Goal: Task Accomplishment & Management: Use online tool/utility

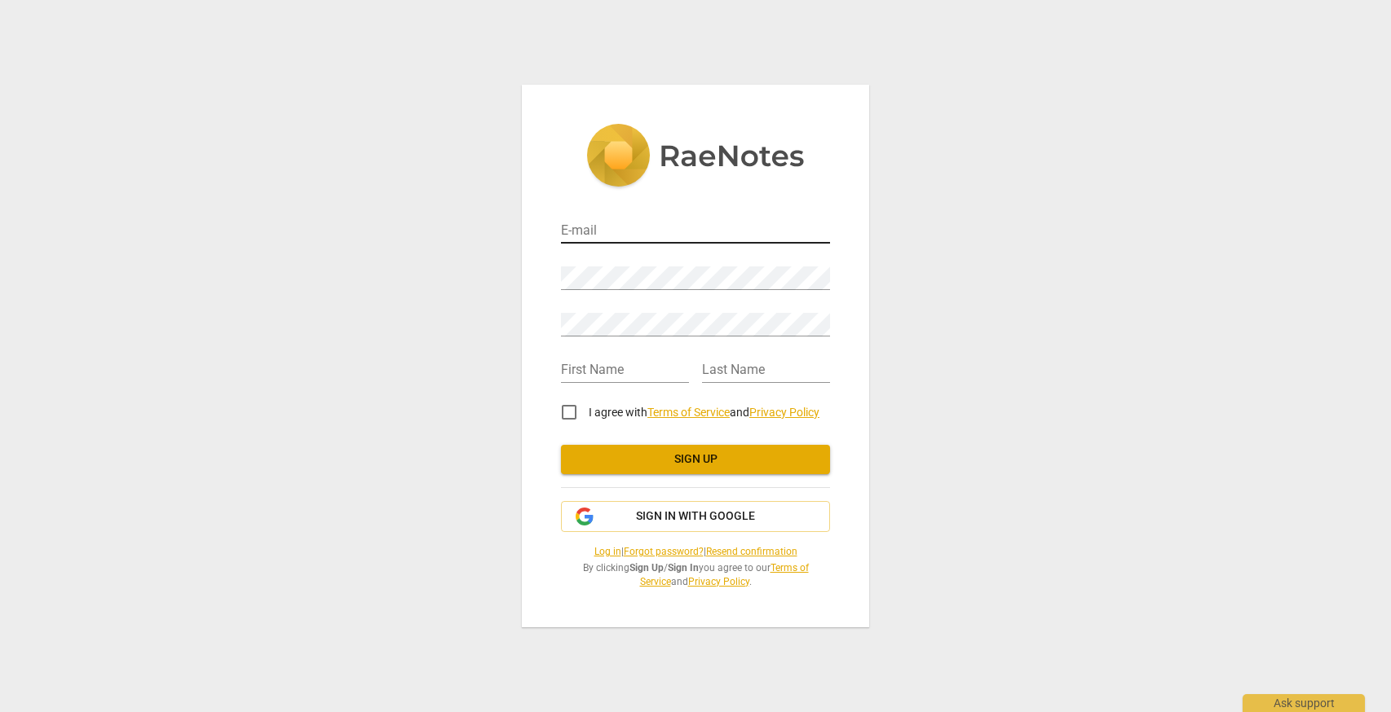
click at [636, 236] on input "email" at bounding box center [695, 232] width 269 height 24
type input "katherine.merchat@gmail.com"
type input "[PERSON_NAME]"
type input "Merchat"
click at [563, 412] on input "I agree with Terms of Service and Privacy Policy" at bounding box center [568, 412] width 39 height 39
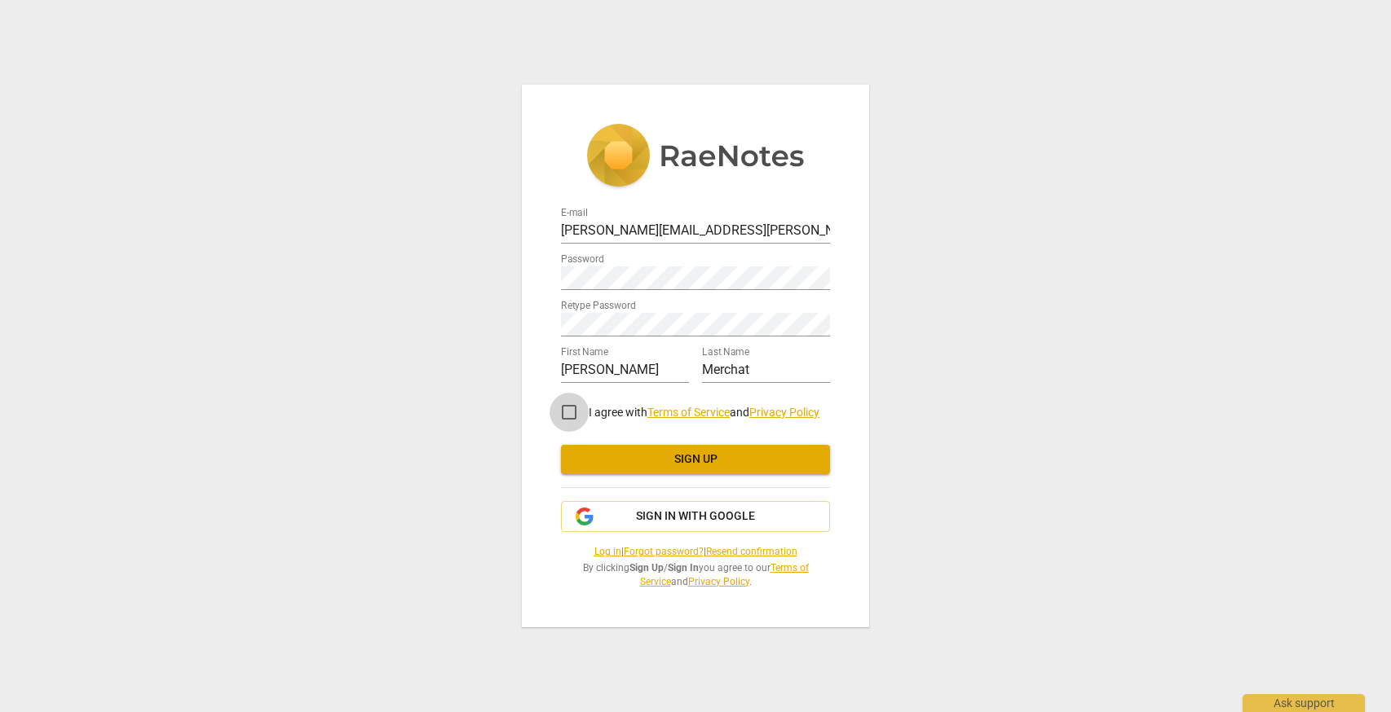
checkbox input "true"
click at [652, 460] on span "Sign up" at bounding box center [695, 460] width 243 height 16
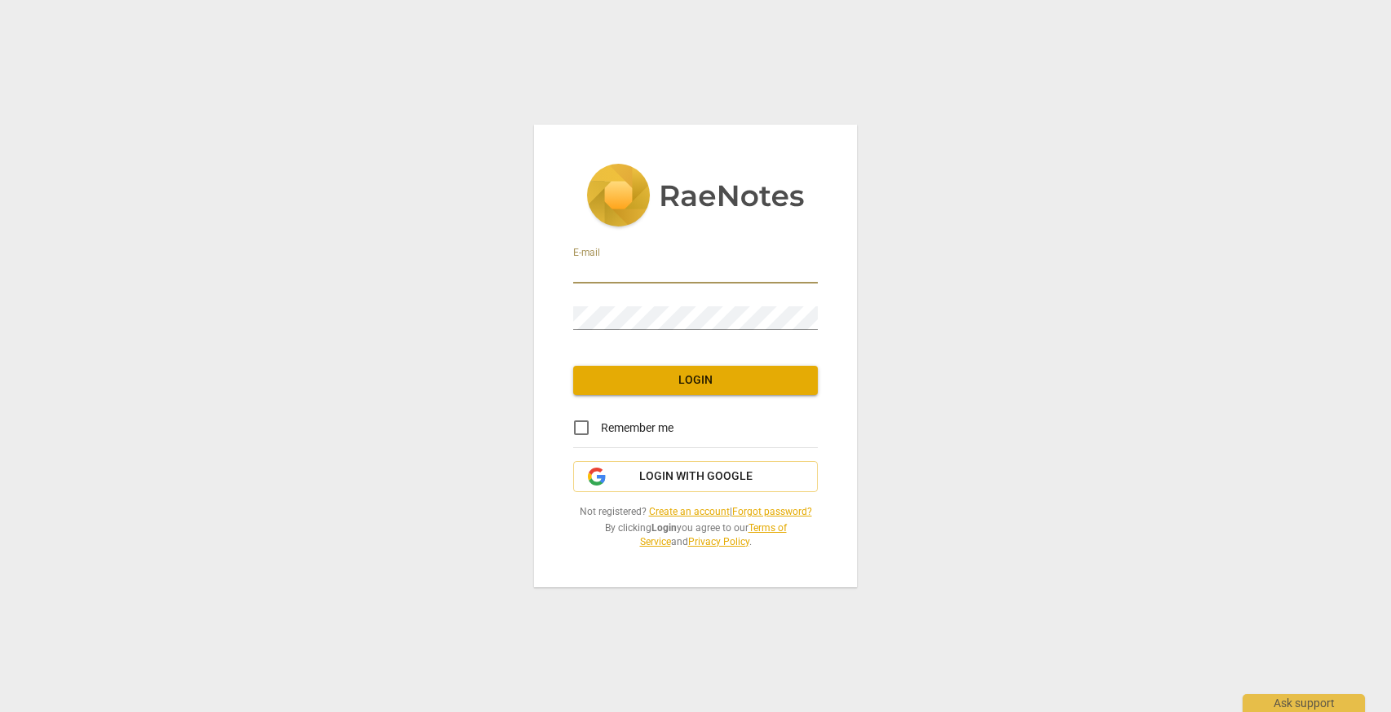
click at [628, 265] on input "email" at bounding box center [695, 272] width 245 height 24
type input "katherine.merchat@gmail.com"
click at [699, 381] on span "Login" at bounding box center [695, 380] width 218 height 16
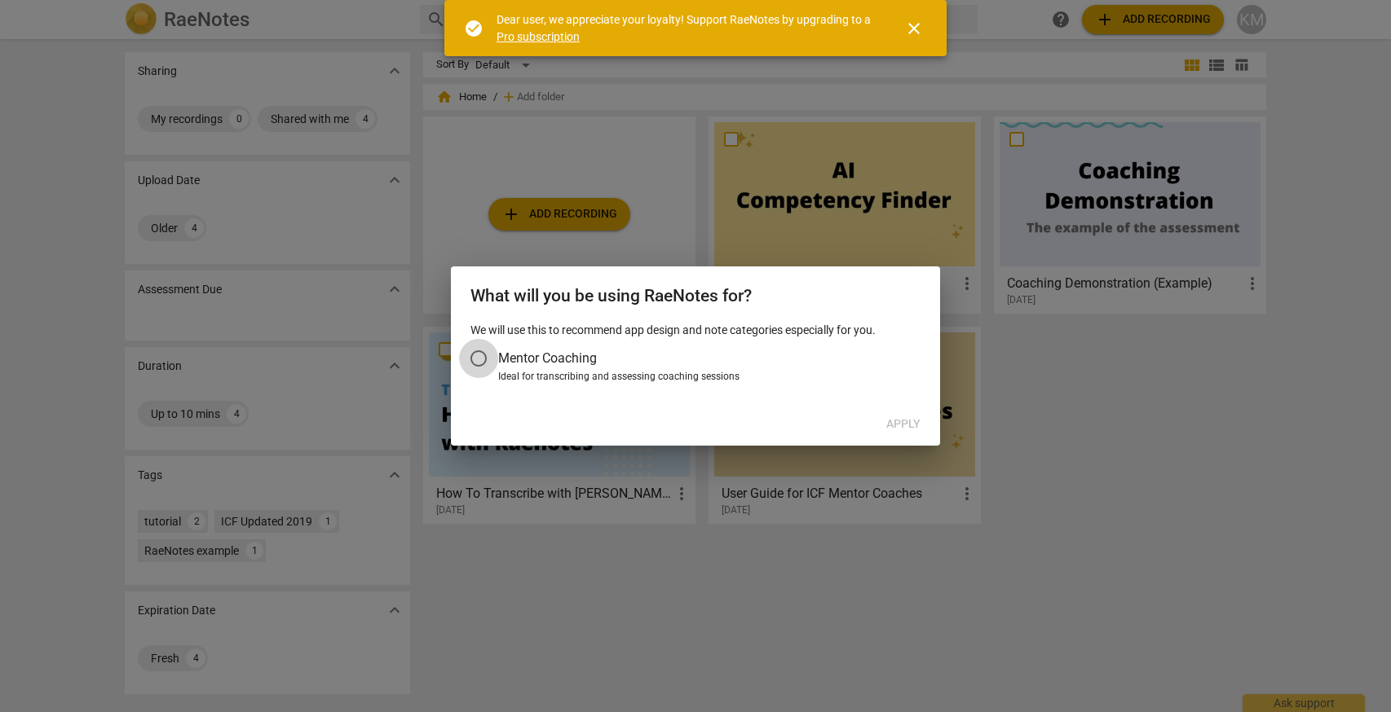
click at [489, 359] on input "Mentor Coaching" at bounding box center [478, 358] width 39 height 39
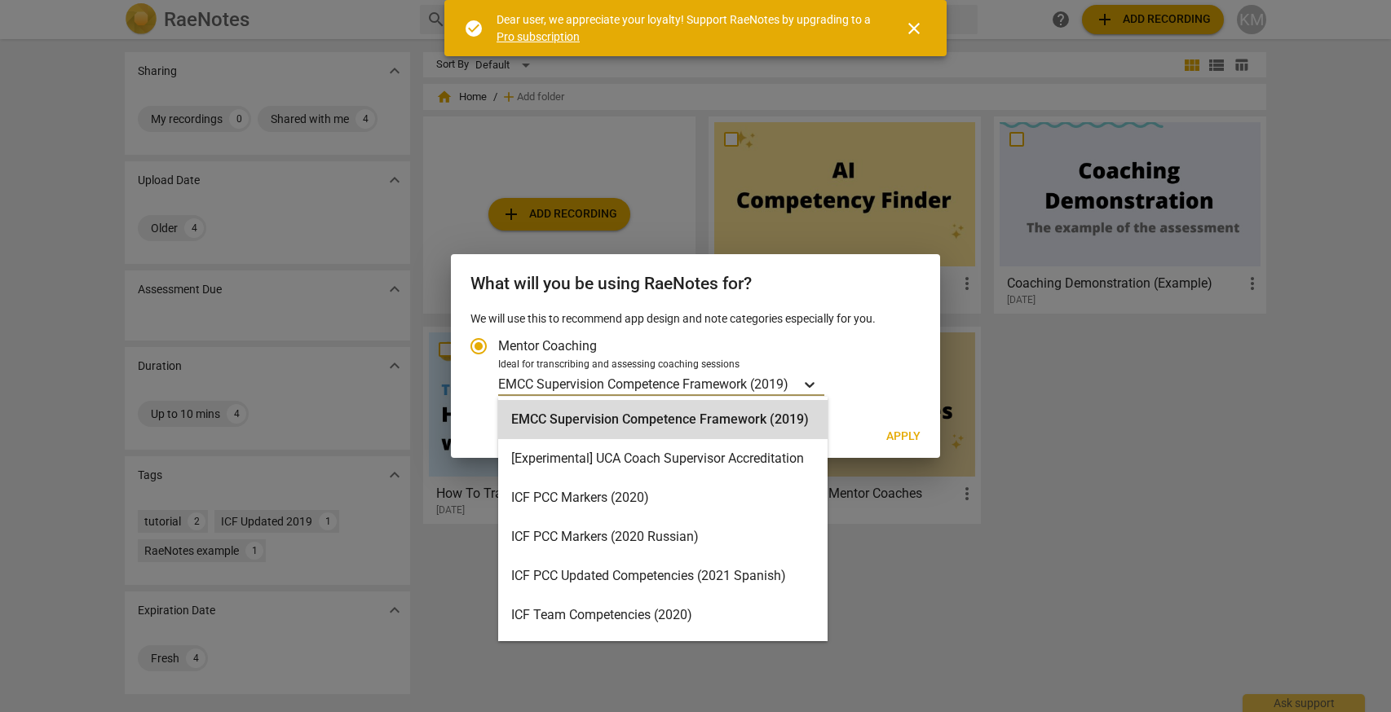
click at [812, 381] on icon "Account type" at bounding box center [809, 385] width 16 height 16
click at [0, 0] on input "Ideal for transcribing and assessing coaching sessions EMCC Supervision Compete…" at bounding box center [0, 0] width 0 height 0
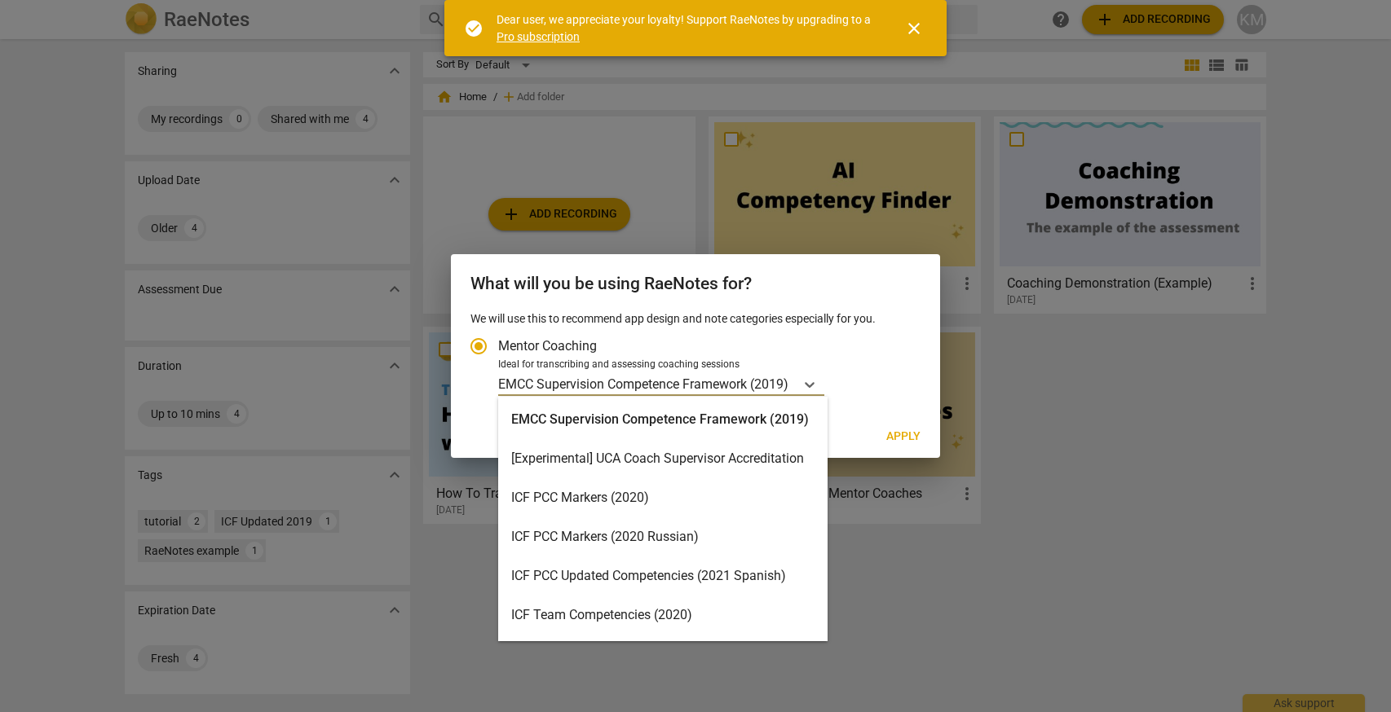
click at [755, 505] on div "ICF PCC Markers (2020)" at bounding box center [662, 497] width 329 height 39
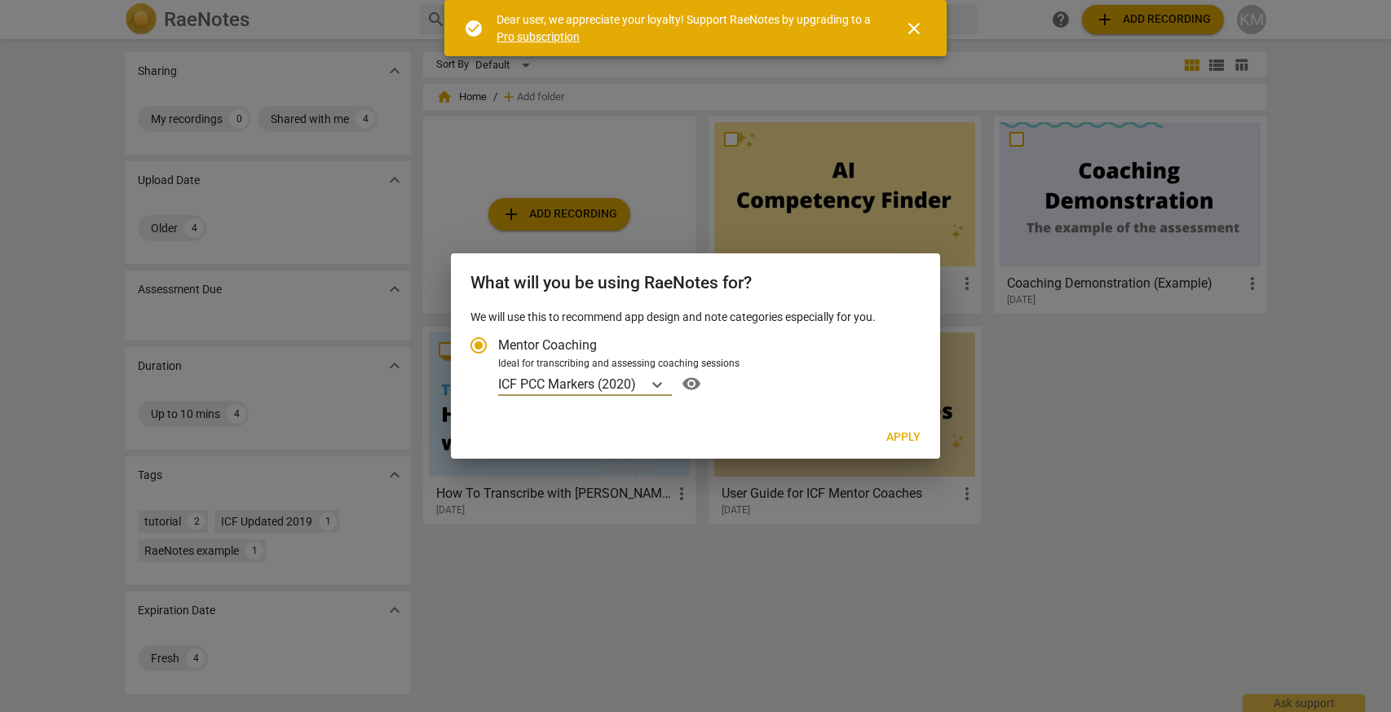
click at [901, 438] on span "Apply" at bounding box center [903, 438] width 34 height 16
radio input "false"
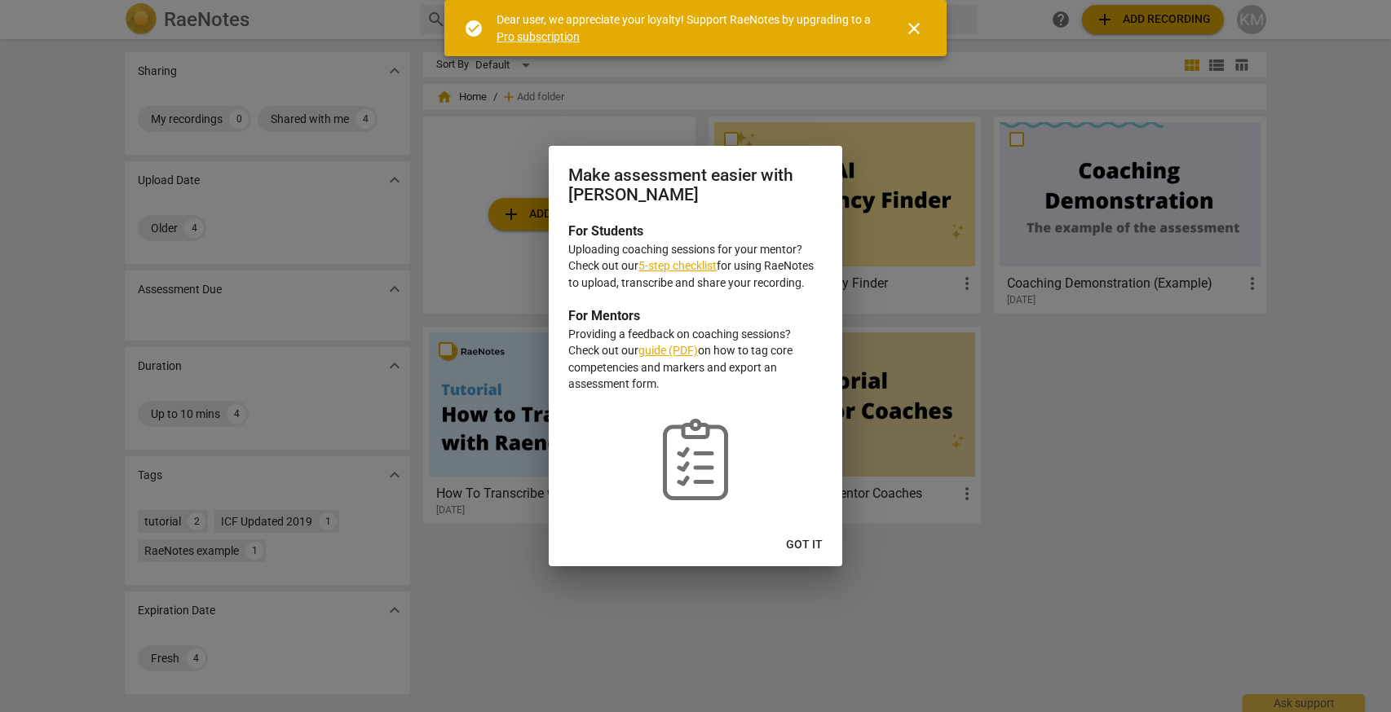
click at [791, 542] on span "Got it" at bounding box center [804, 545] width 37 height 16
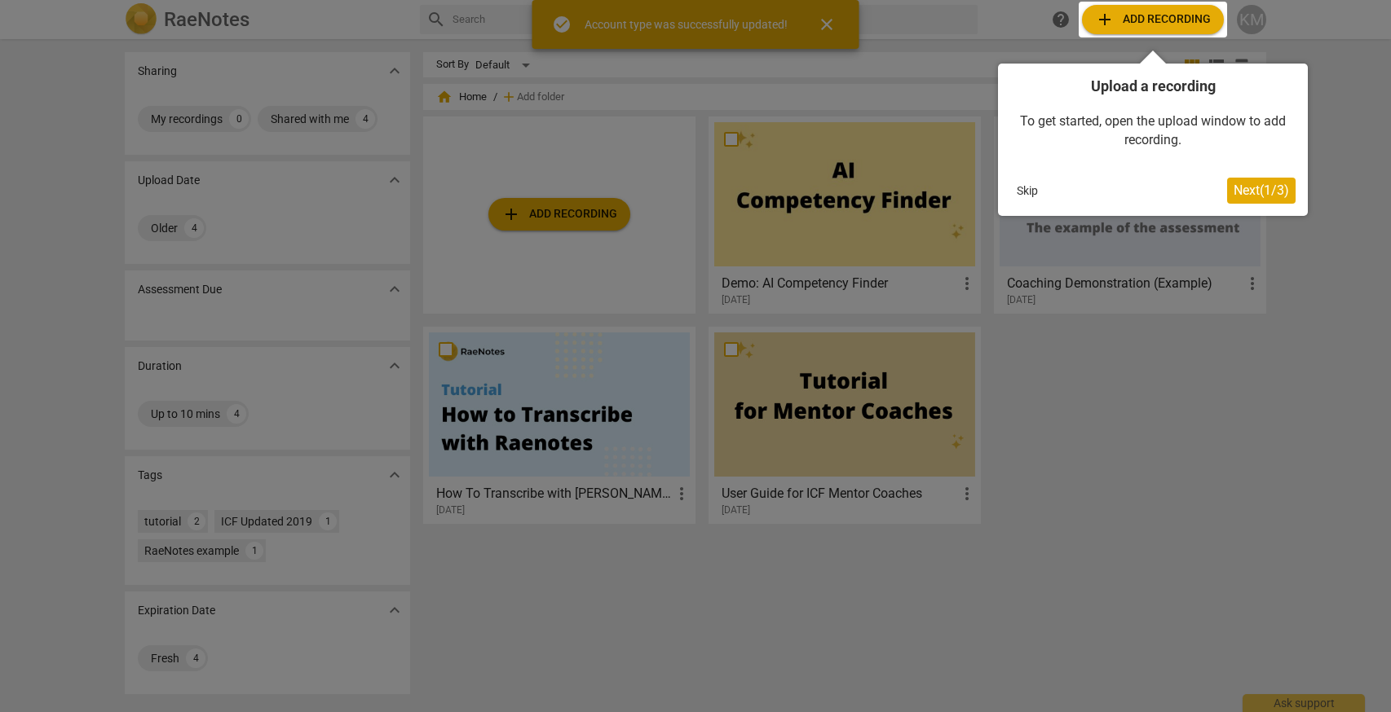
click at [1153, 22] on div at bounding box center [1152, 20] width 148 height 36
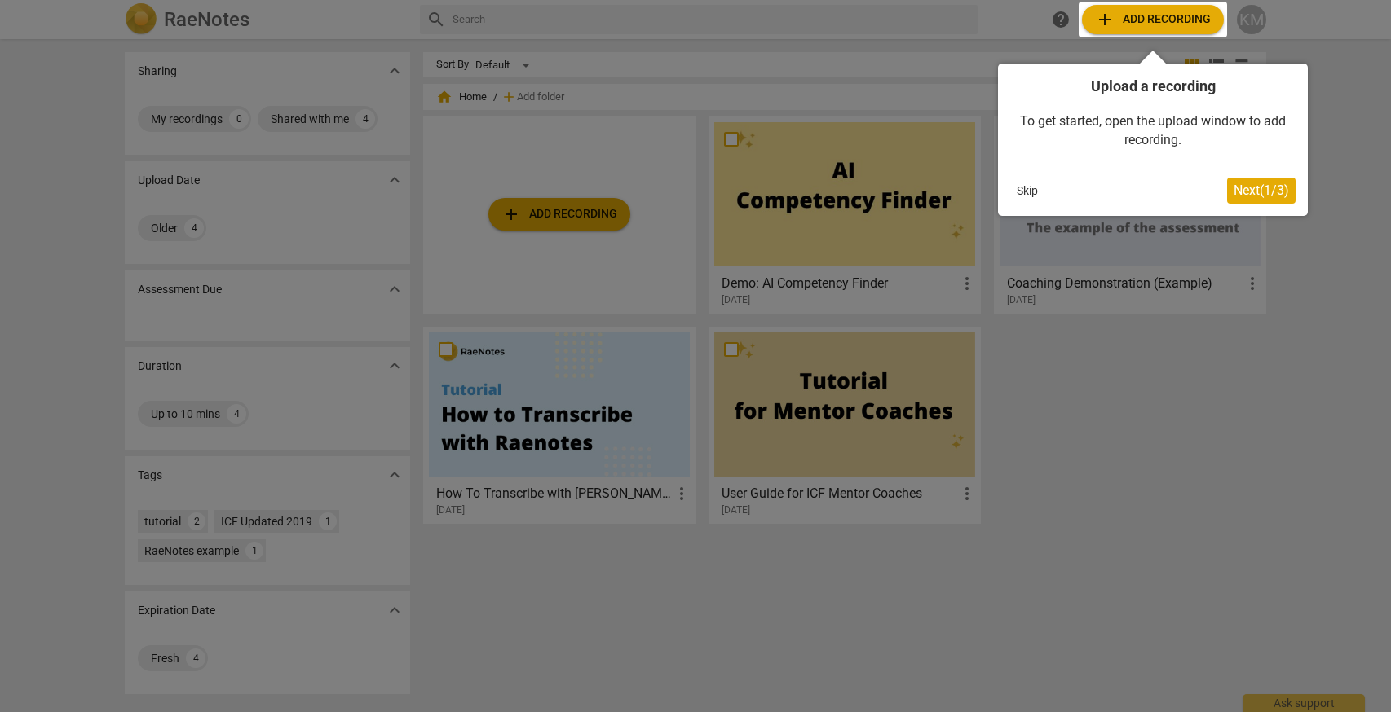
click at [1035, 187] on button "Skip" at bounding box center [1027, 191] width 34 height 24
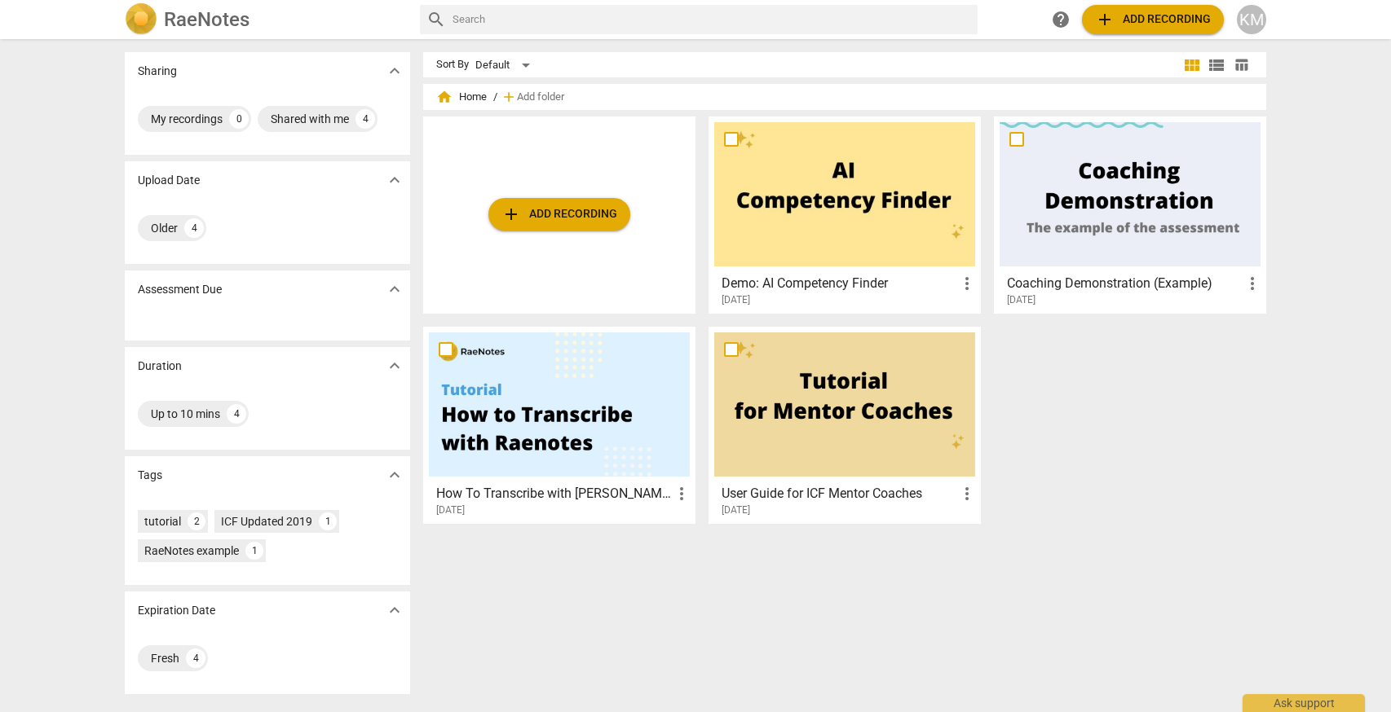
click at [1131, 20] on span "add Add recording" at bounding box center [1153, 20] width 116 height 20
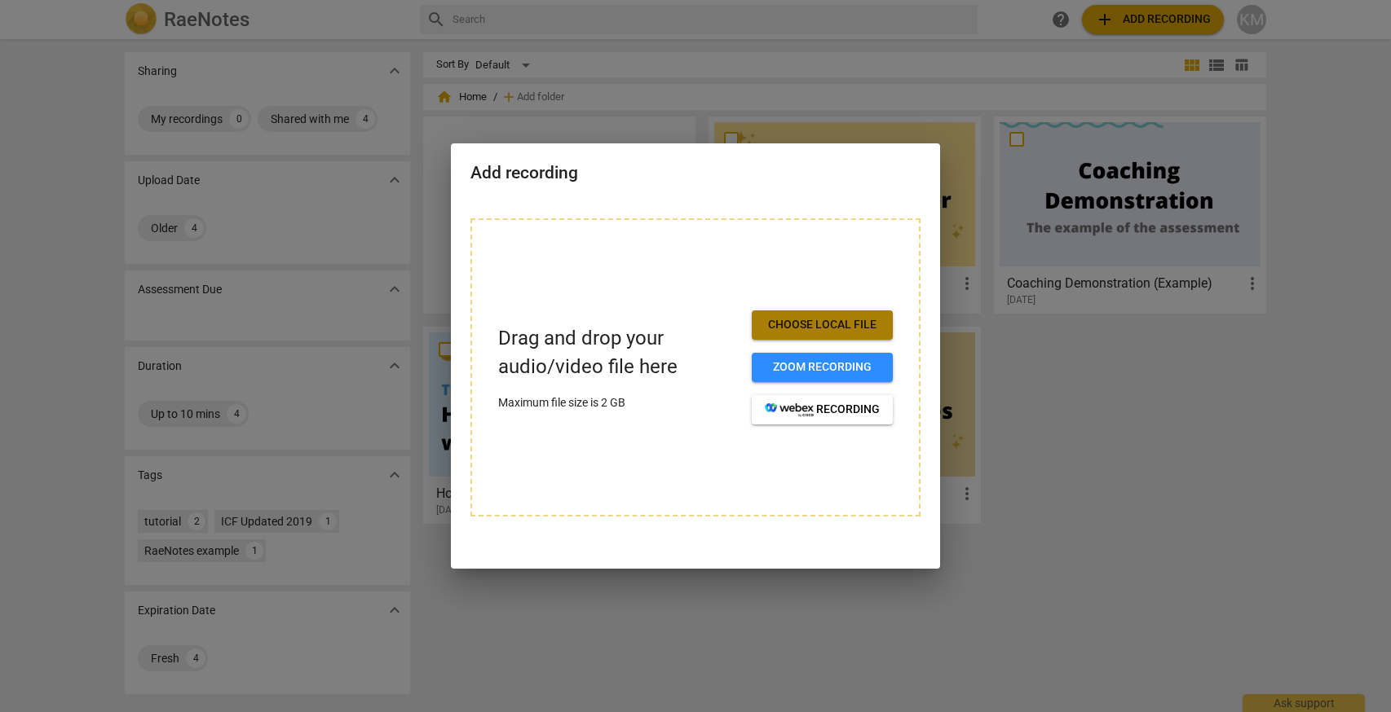
click at [840, 328] on span "Choose local file" at bounding box center [822, 325] width 115 height 16
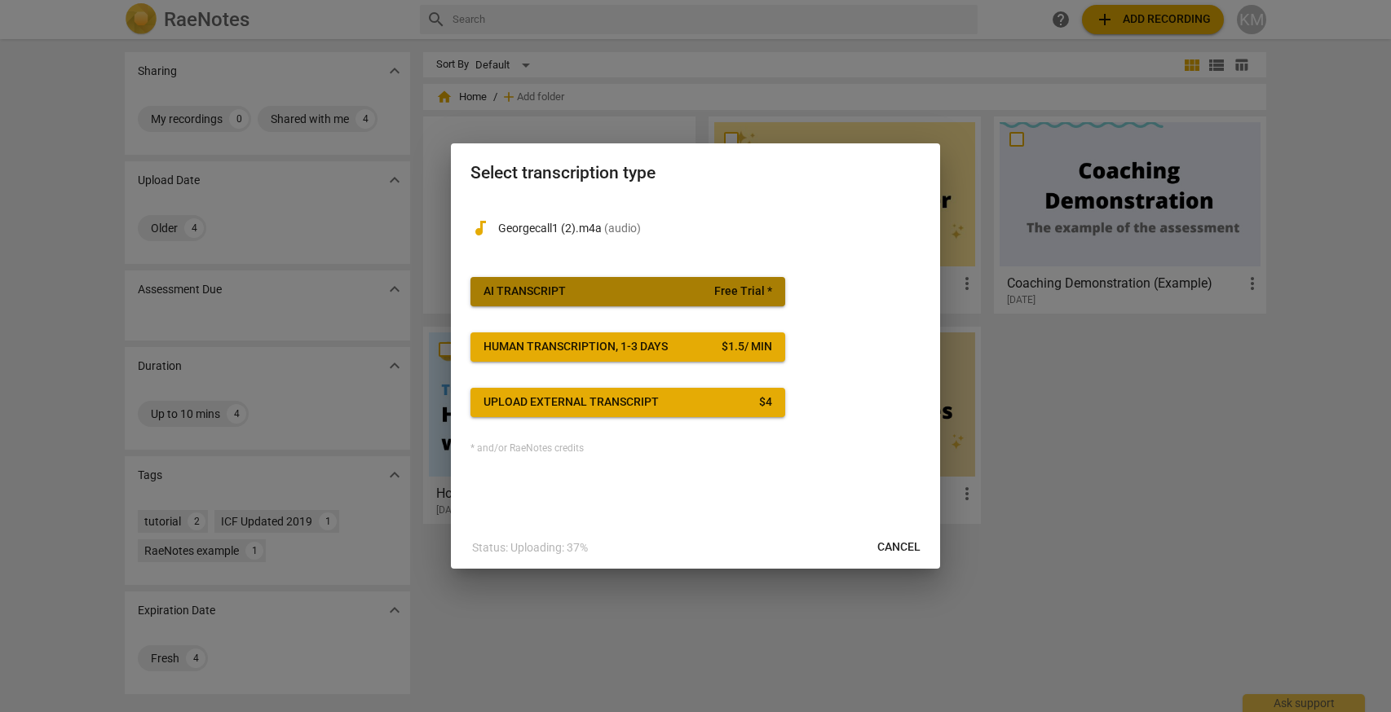
click at [699, 293] on span "AI Transcript Free Trial *" at bounding box center [627, 292] width 289 height 16
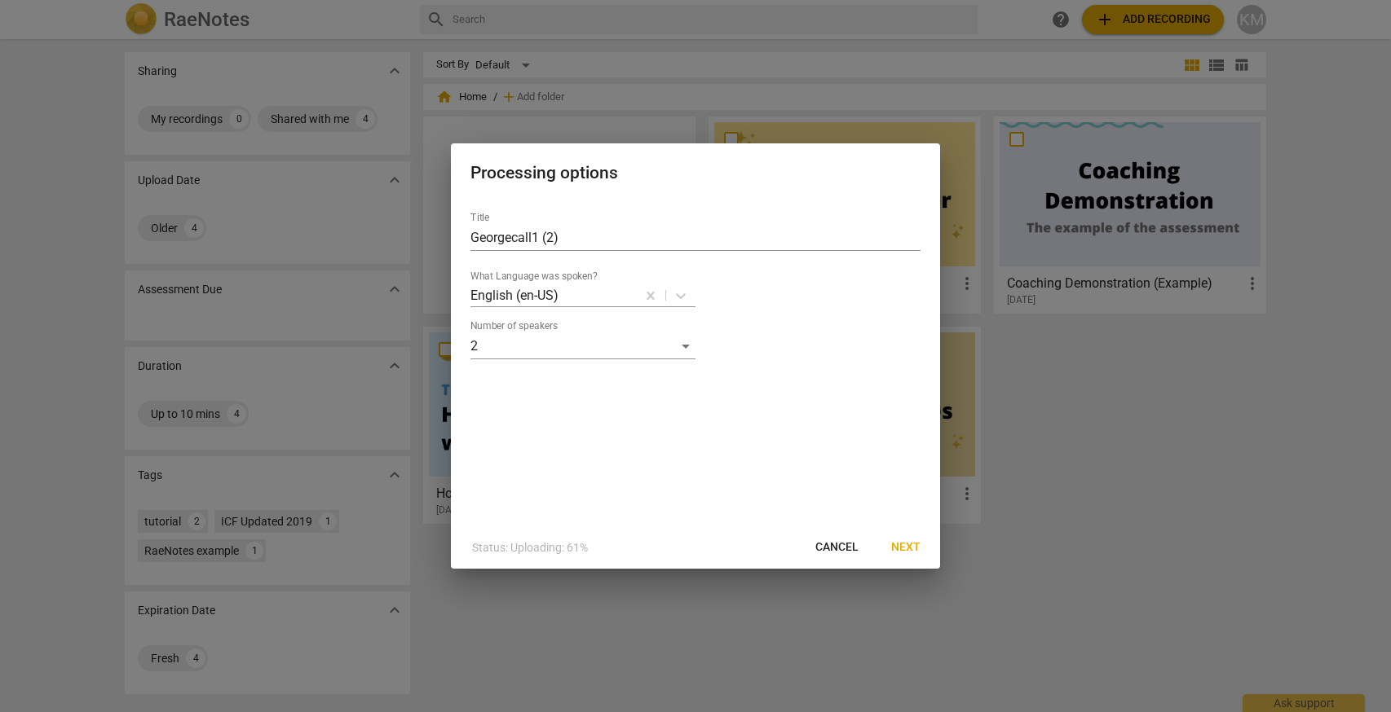
click at [910, 540] on span "Next" at bounding box center [905, 548] width 29 height 16
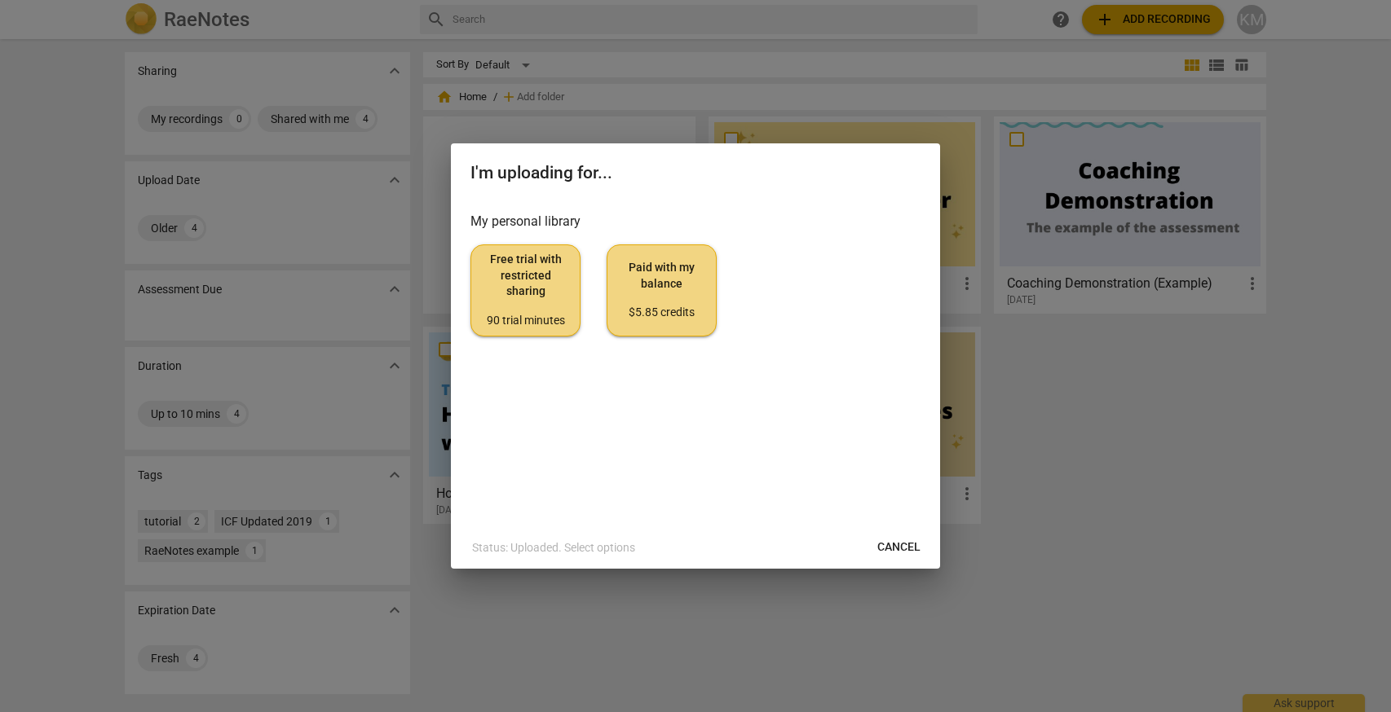
click at [535, 309] on span "Free trial with restricted sharing 90 trial minutes" at bounding box center [525, 290] width 82 height 77
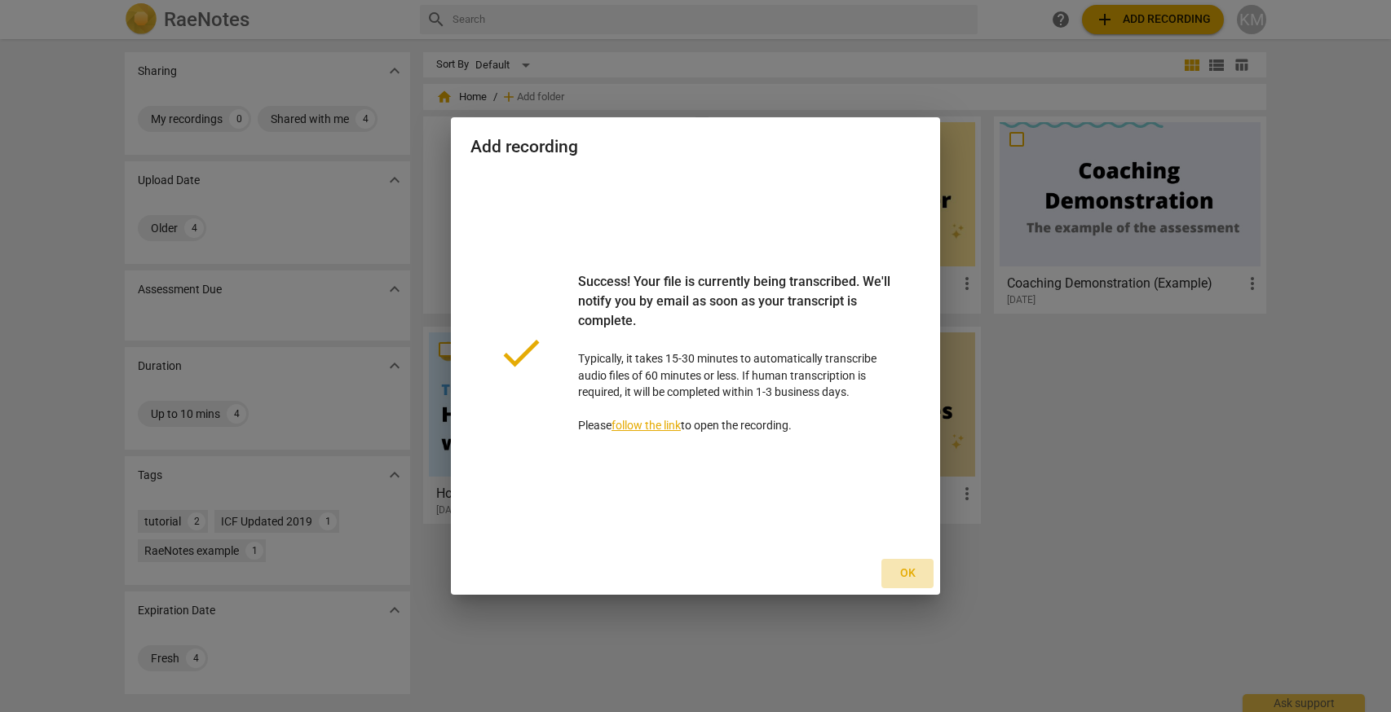
click at [910, 571] on span "Ok" at bounding box center [907, 574] width 26 height 16
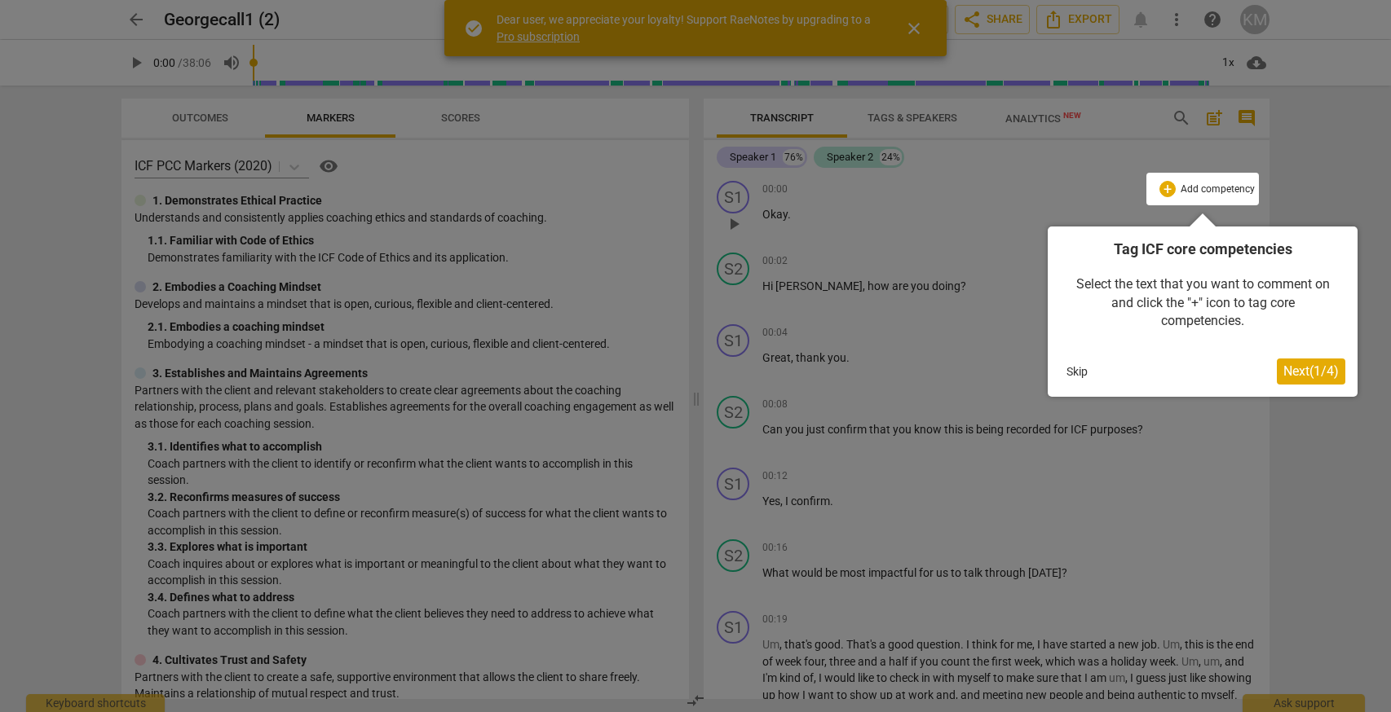
click at [1072, 368] on button "Skip" at bounding box center [1077, 371] width 34 height 24
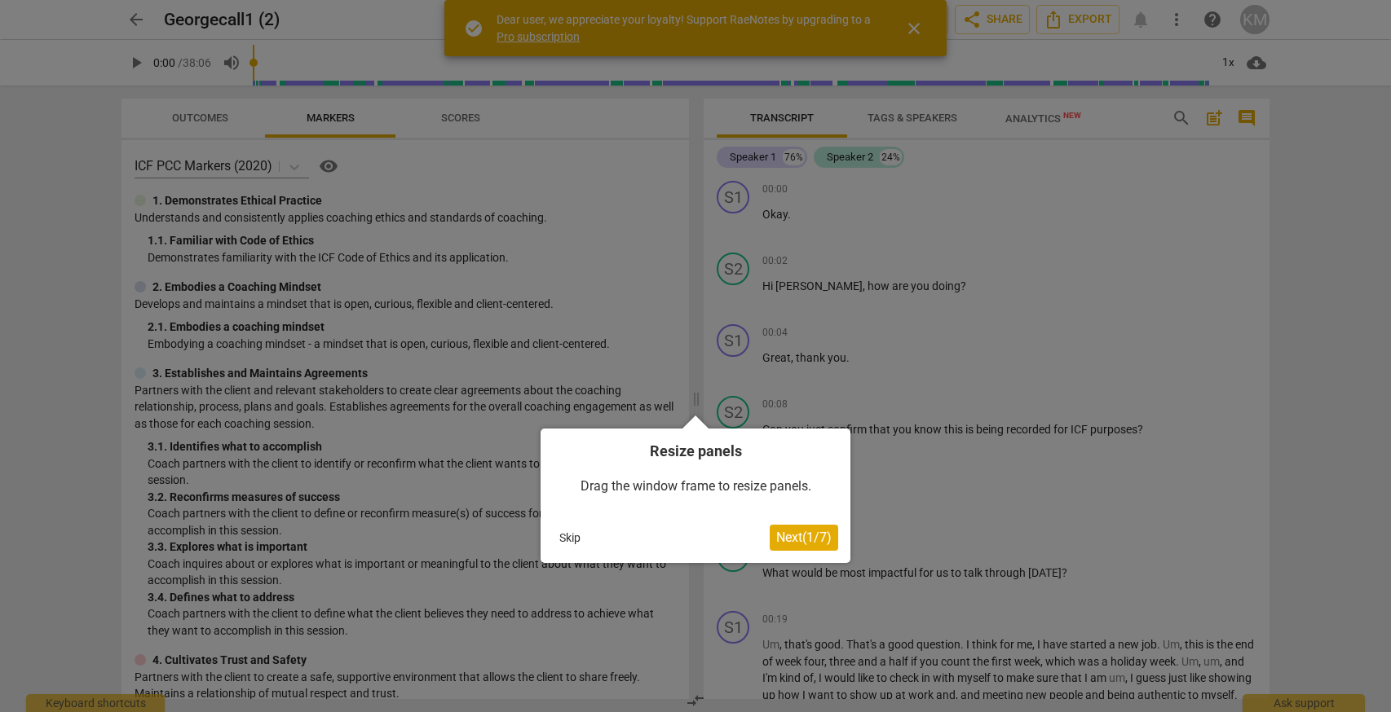
click at [565, 533] on button "Skip" at bounding box center [570, 538] width 34 height 24
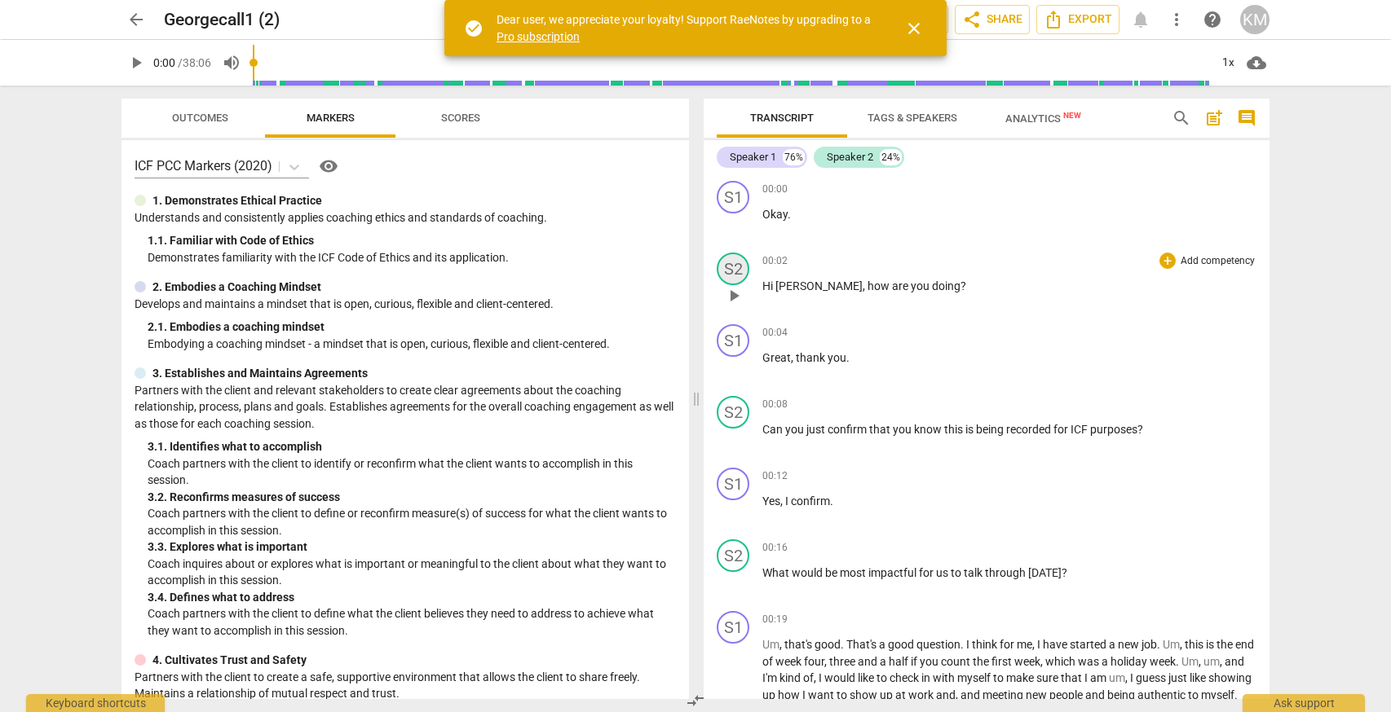
click at [735, 265] on div "S2" at bounding box center [732, 269] width 33 height 33
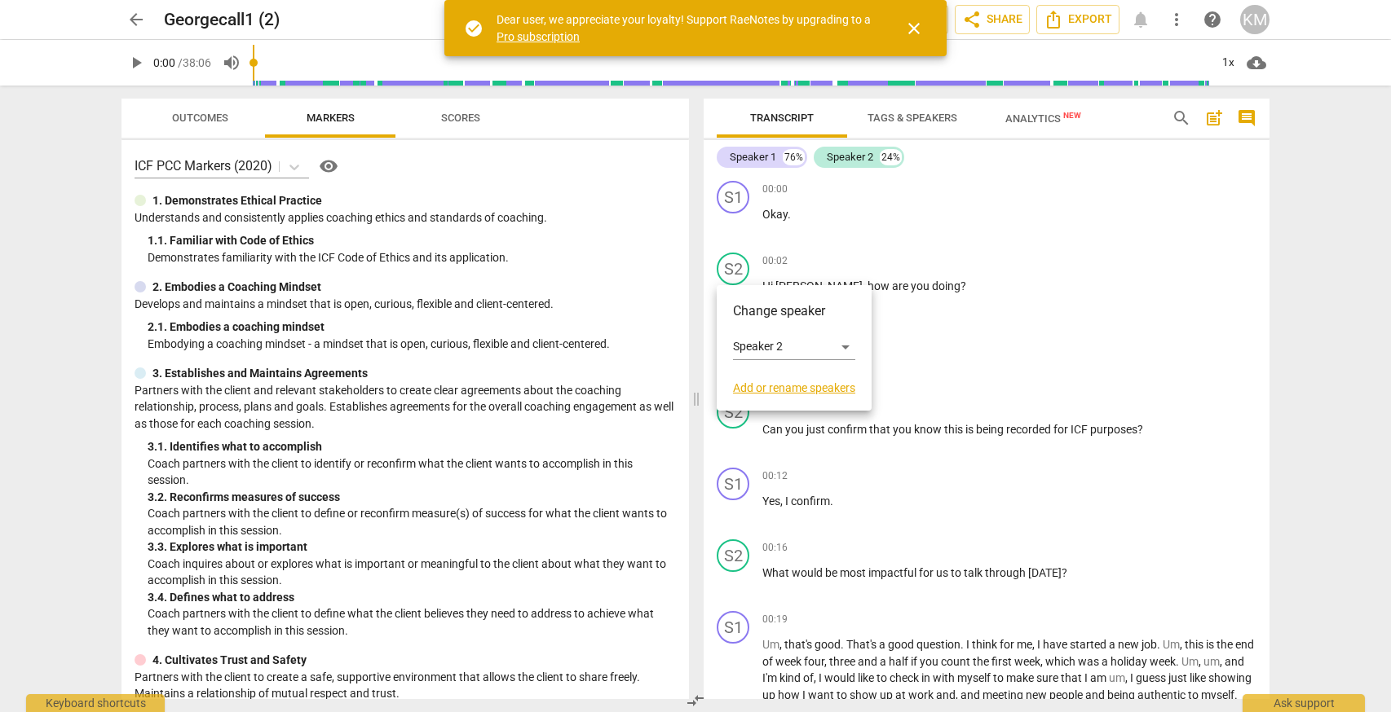
click at [796, 381] on link "Add or rename speakers" at bounding box center [794, 387] width 122 height 13
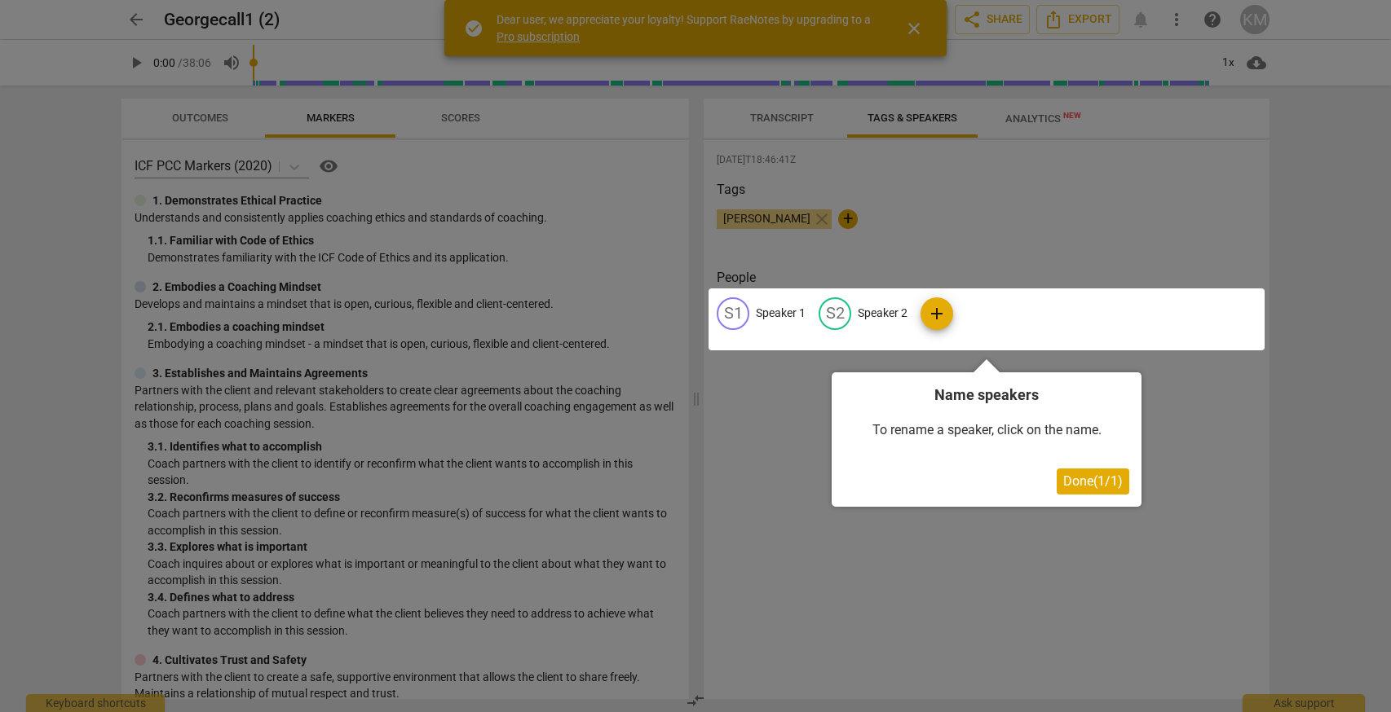
click at [1095, 490] on button "Done ( 1 / 1 )" at bounding box center [1092, 482] width 73 height 26
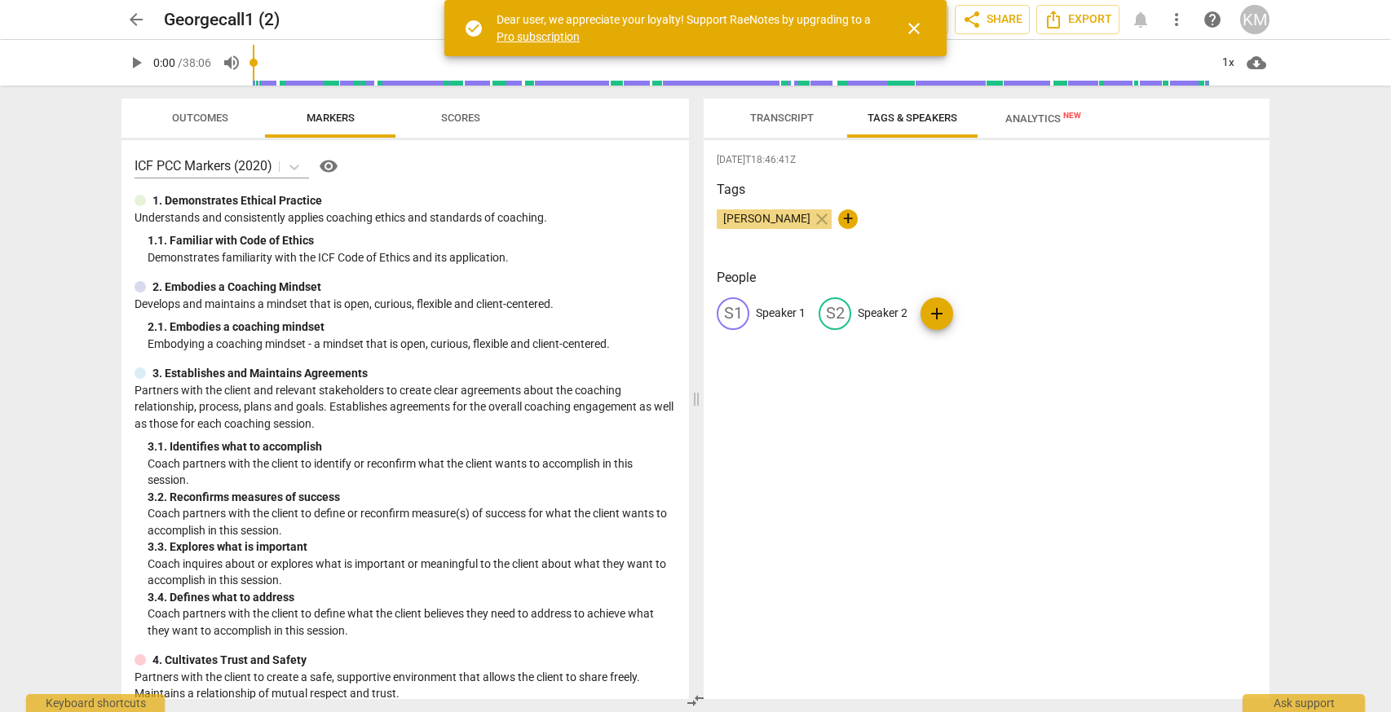
click at [797, 130] on button "Transcript" at bounding box center [781, 118] width 130 height 39
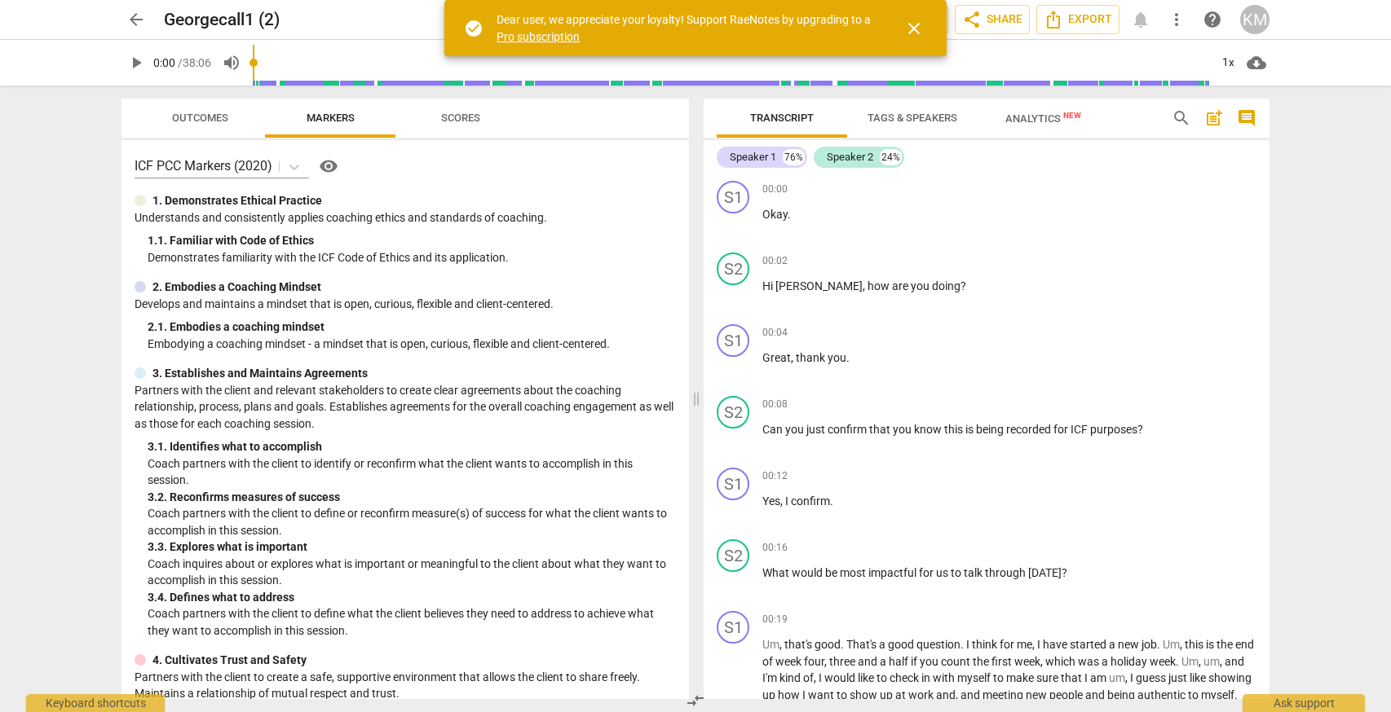
click at [905, 111] on span "Tags & Speakers" at bounding box center [912, 119] width 129 height 22
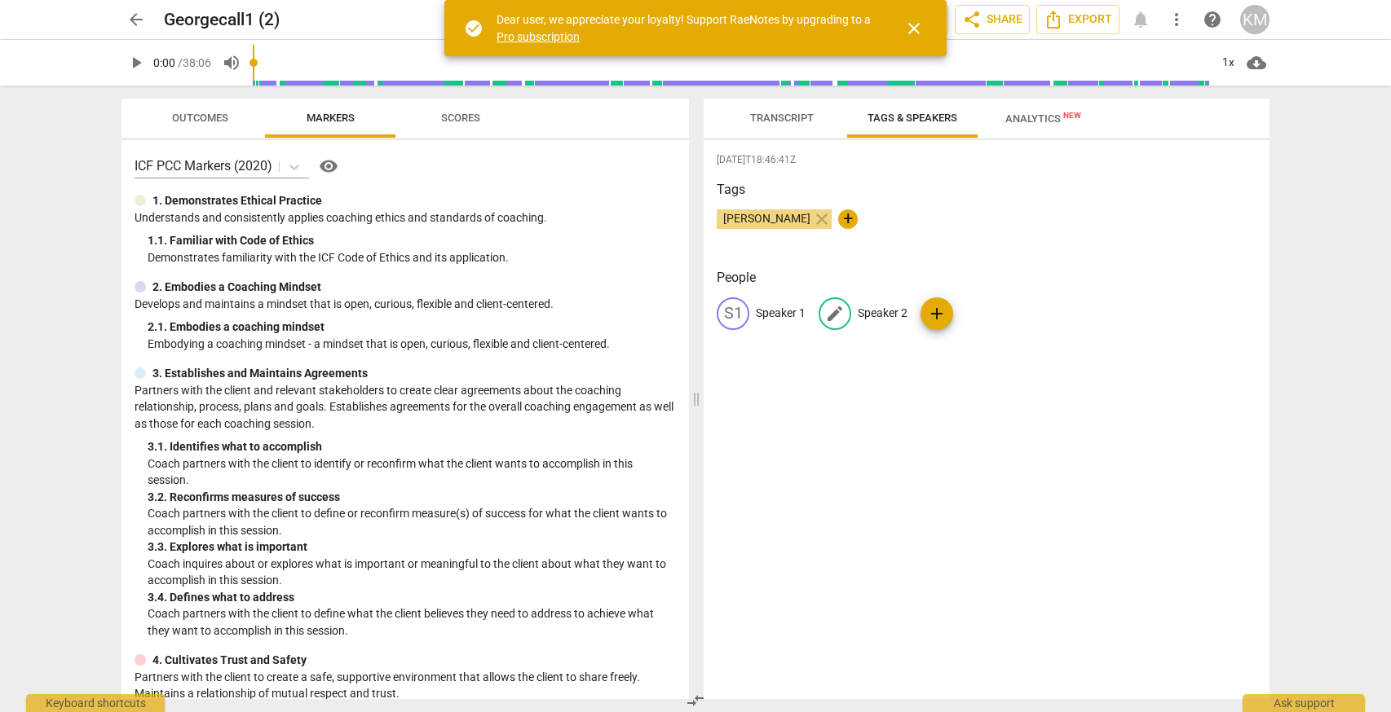
click at [837, 313] on span "edit" at bounding box center [835, 314] width 20 height 20
type input "[PERSON_NAME] (coach)"
click at [778, 320] on p "Speaker 1" at bounding box center [781, 313] width 50 height 17
type input "[PERSON_NAME]"
click at [899, 381] on div "[DATE]T18:46:41Z Tags [PERSON_NAME] close + People edit [PERSON_NAME]( [PERSON_…" at bounding box center [986, 419] width 566 height 559
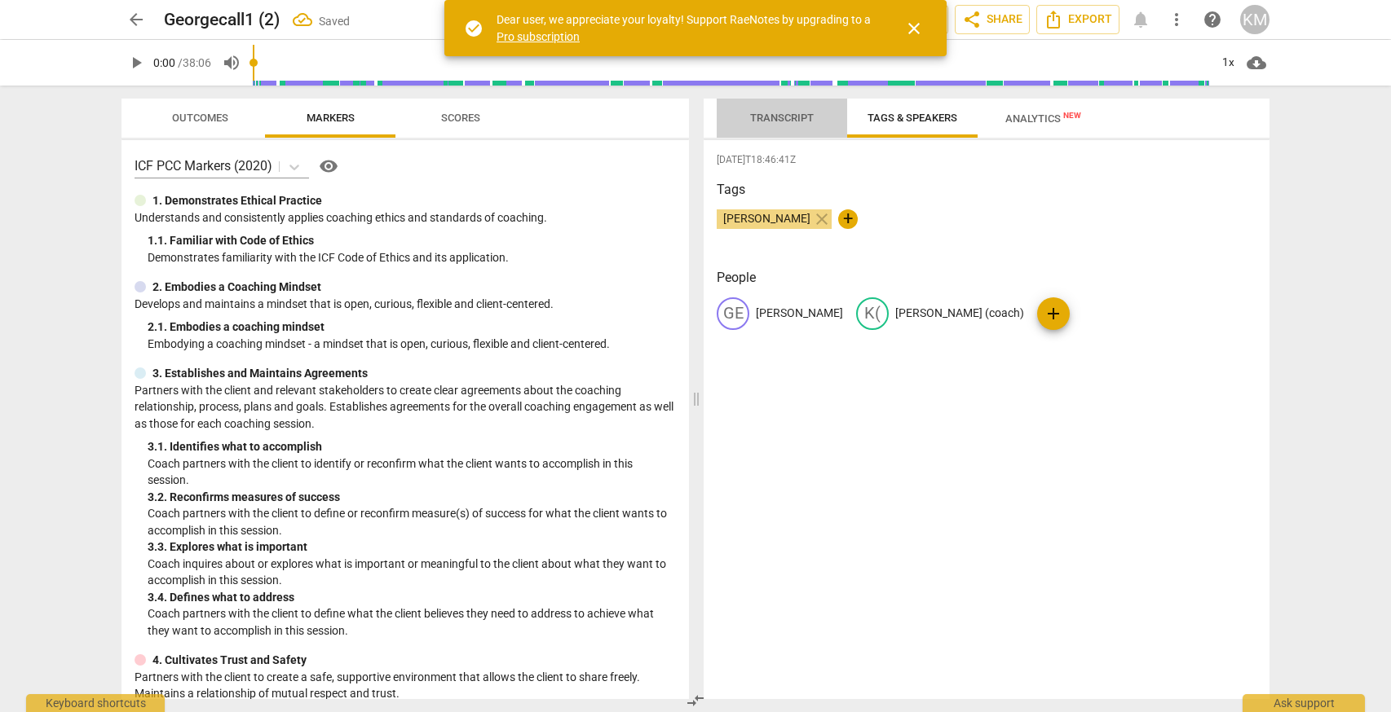
click at [785, 121] on span "Transcript" at bounding box center [782, 118] width 64 height 12
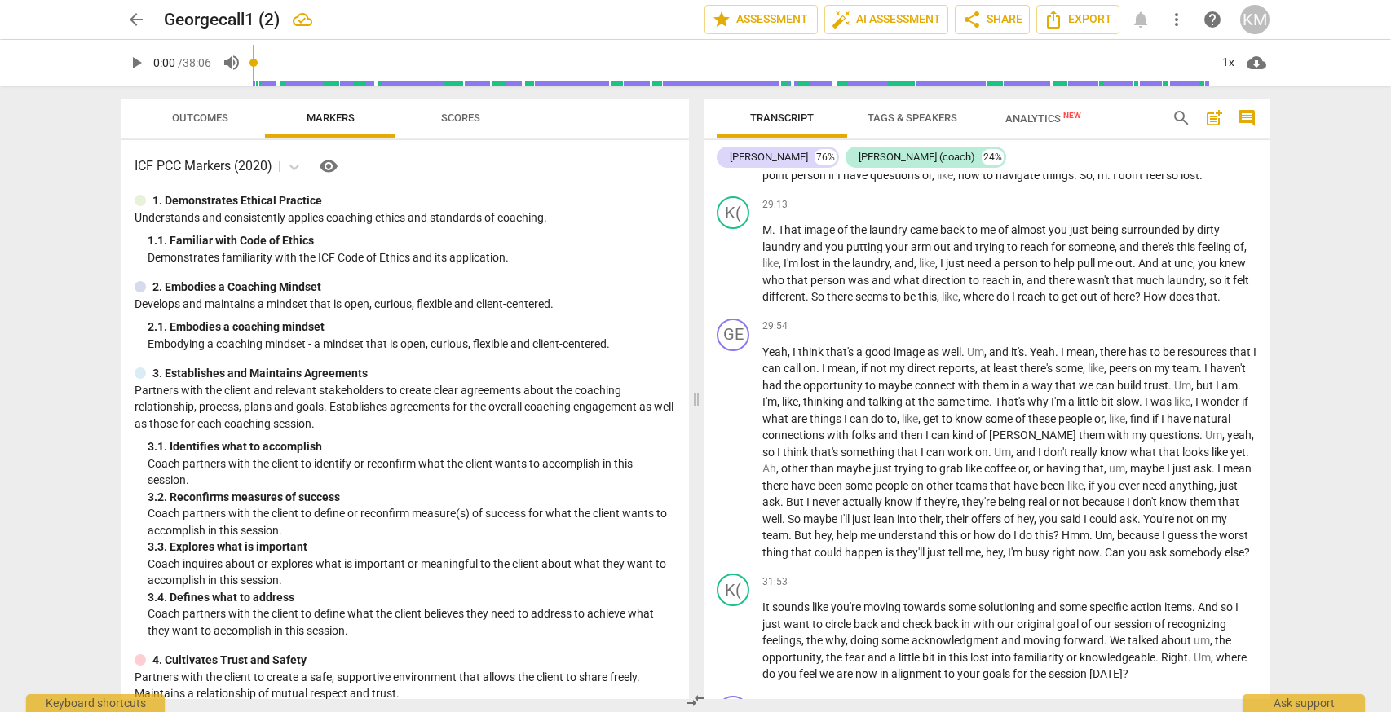
scroll to position [5503, 0]
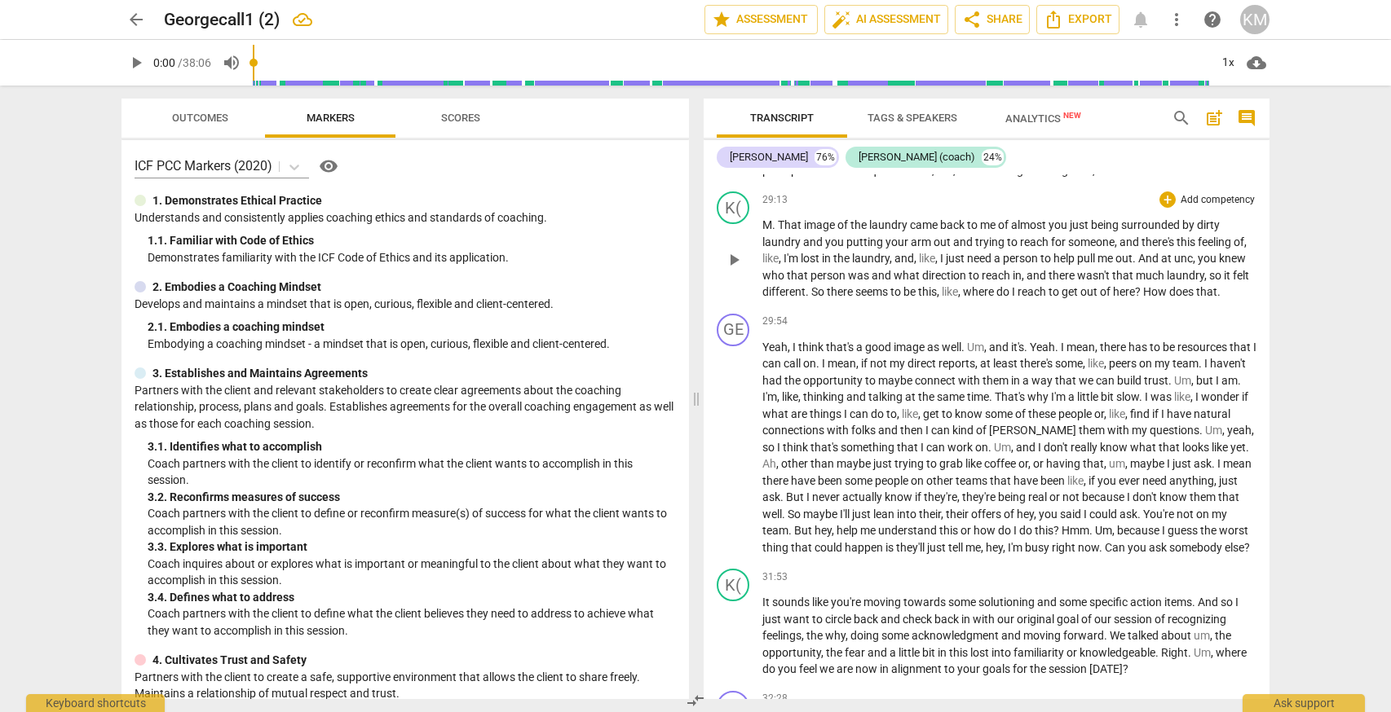
click at [765, 231] on span "M" at bounding box center [767, 224] width 10 height 13
click at [848, 282] on span "person" at bounding box center [828, 275] width 37 height 13
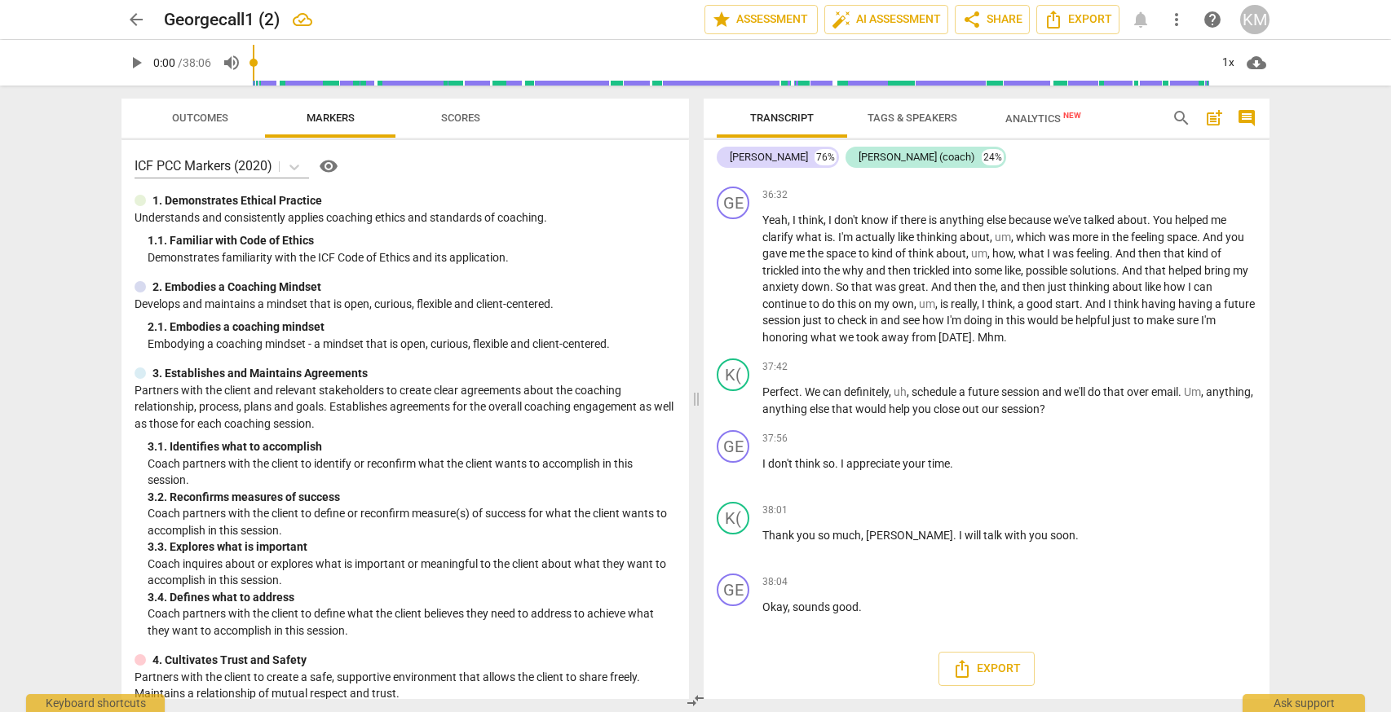
scroll to position [6999, 0]
click at [995, 682] on button "Export" at bounding box center [986, 669] width 96 height 34
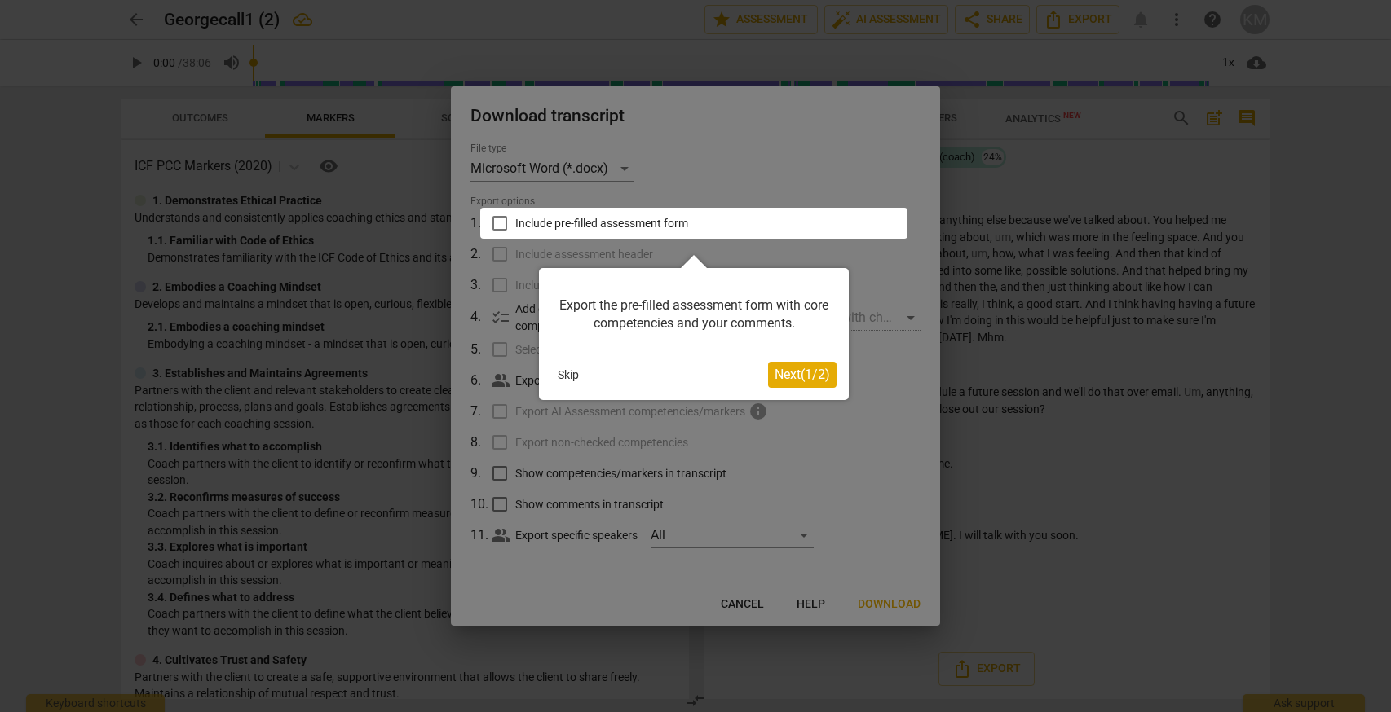
click at [801, 372] on span "Next ( 1 / 2 )" at bounding box center [801, 374] width 55 height 15
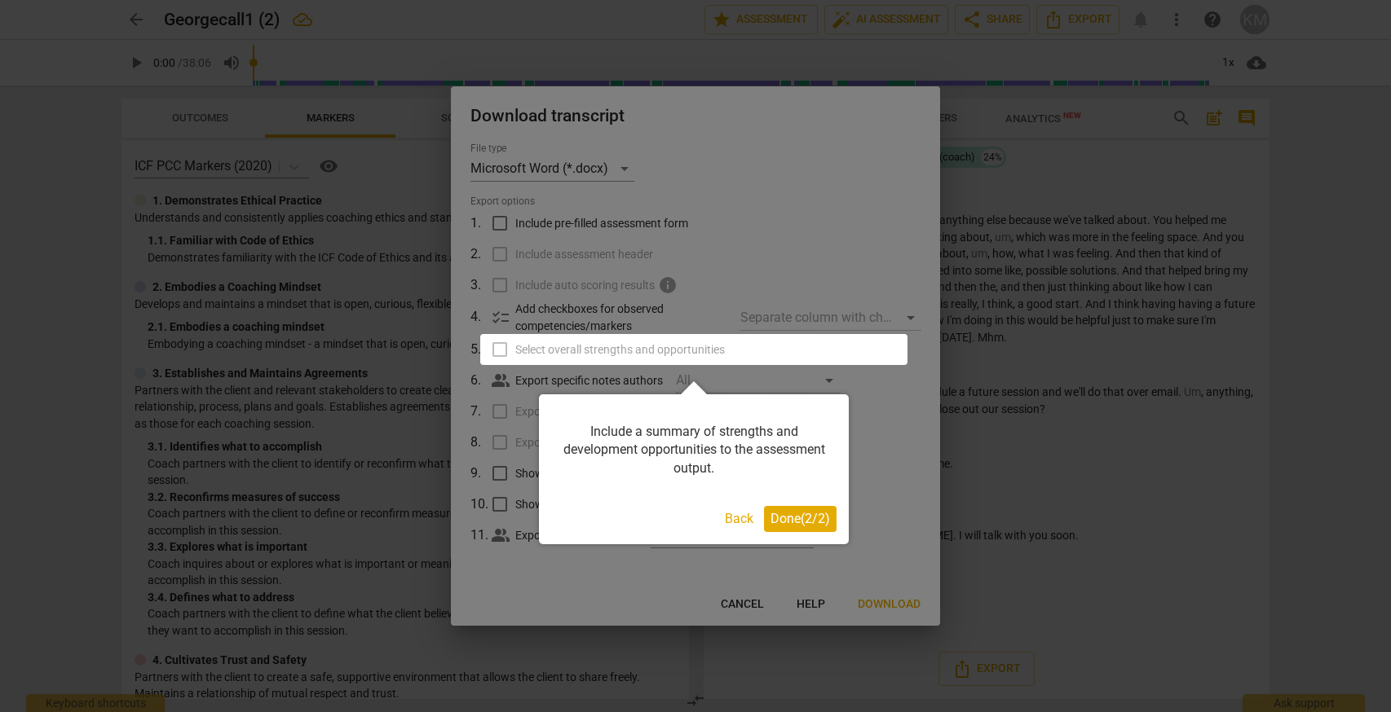
click at [770, 523] on span "Done ( 2 / 2 )" at bounding box center [800, 518] width 60 height 15
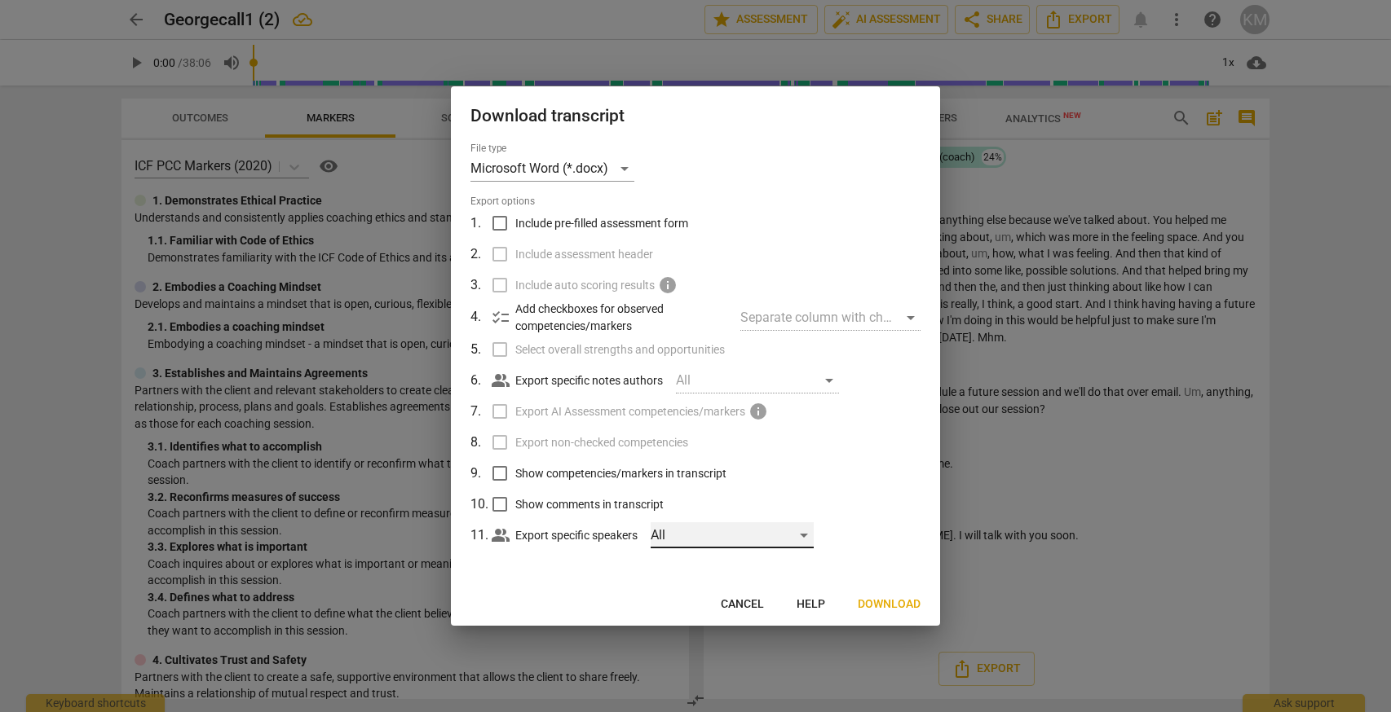
click at [777, 537] on div "All" at bounding box center [731, 535] width 163 height 26
click at [777, 537] on span "[PERSON_NAME]" at bounding box center [770, 536] width 145 height 20
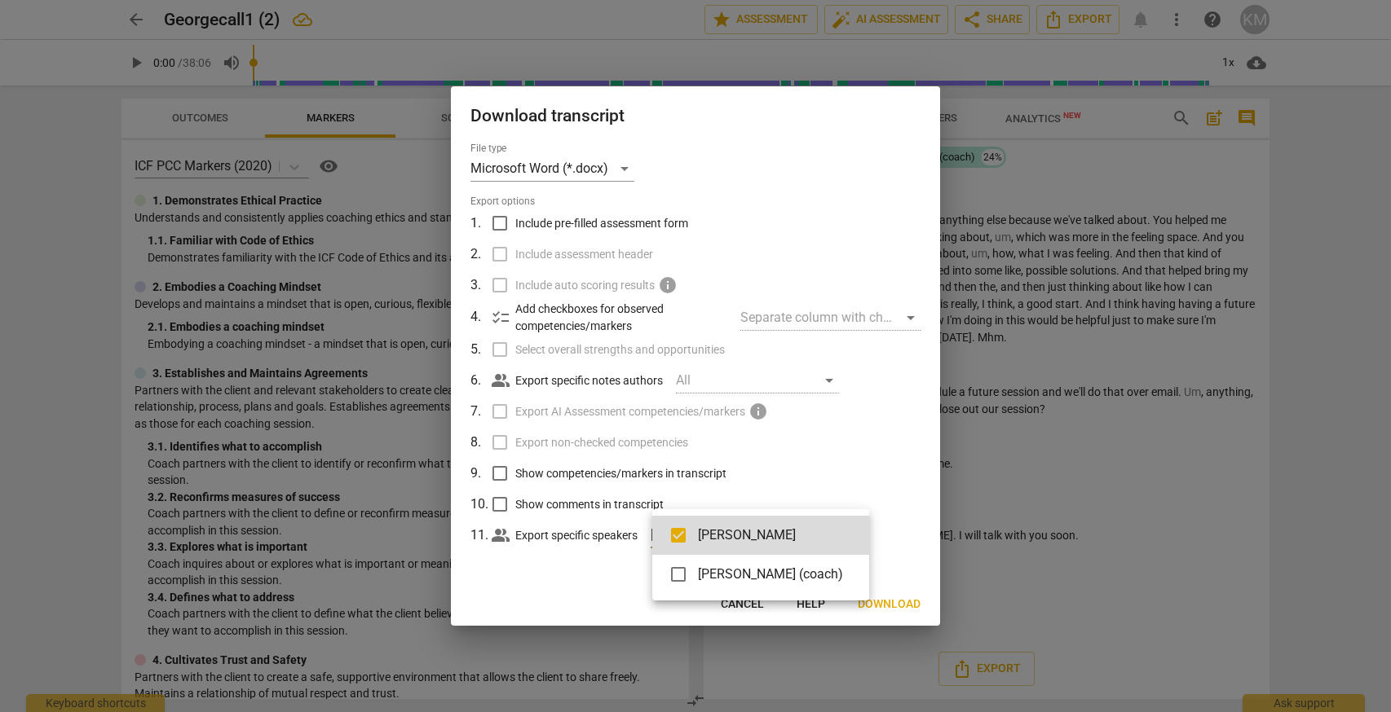
click at [777, 537] on span "[PERSON_NAME]" at bounding box center [770, 536] width 145 height 20
checkbox input "false"
click at [815, 453] on div at bounding box center [695, 356] width 1391 height 712
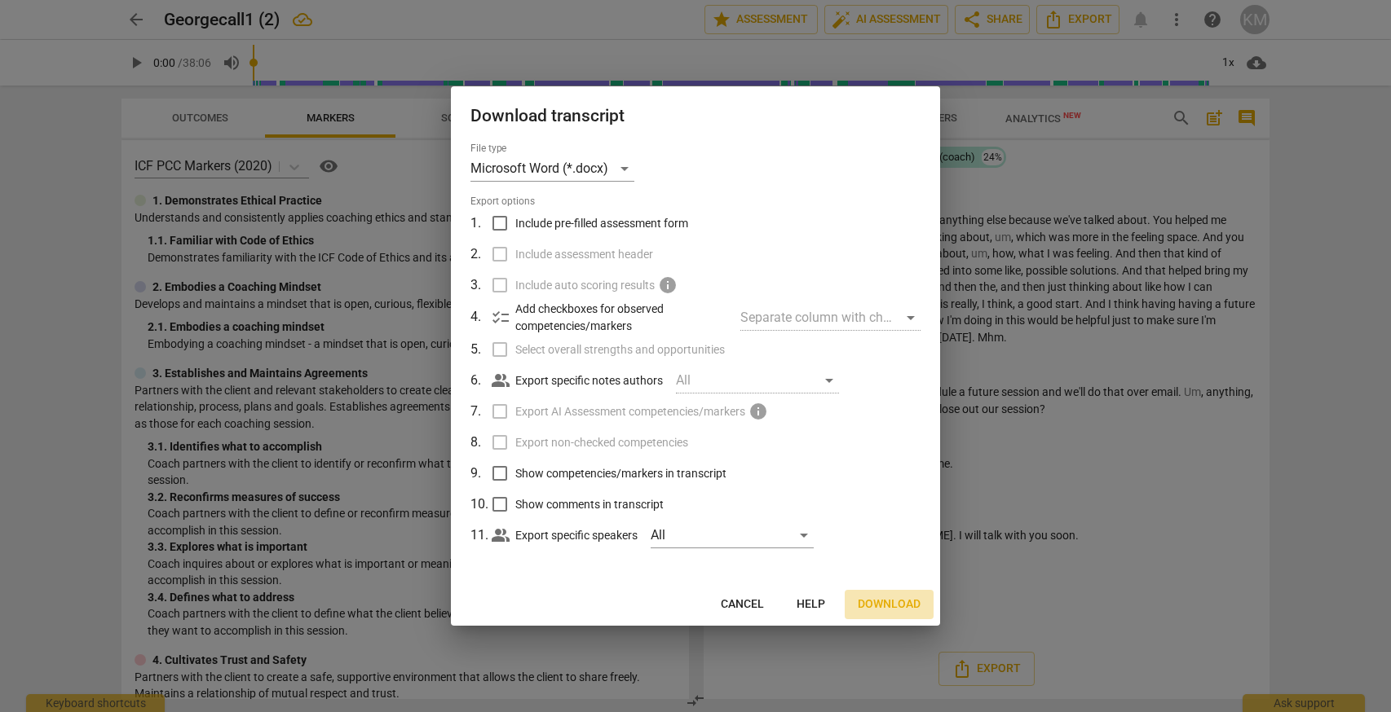
click at [896, 606] on span "Download" at bounding box center [888, 605] width 63 height 16
